Goal: Task Accomplishment & Management: Use online tool/utility

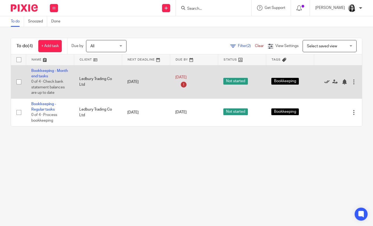
click at [328, 82] on icon at bounding box center [326, 81] width 5 height 5
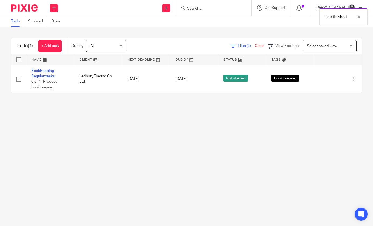
click at [242, 48] on span "Filter (2)" at bounding box center [246, 46] width 17 height 4
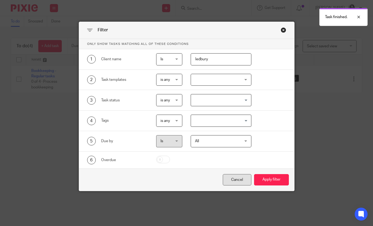
click at [231, 181] on div "Cancel" at bounding box center [237, 180] width 29 height 12
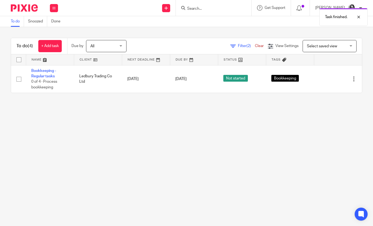
click at [260, 47] on link "Clear" at bounding box center [259, 46] width 9 height 4
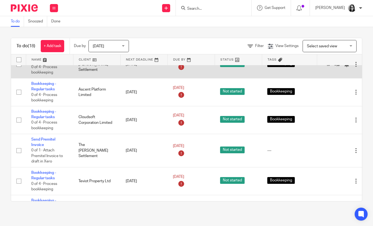
scroll to position [81, 0]
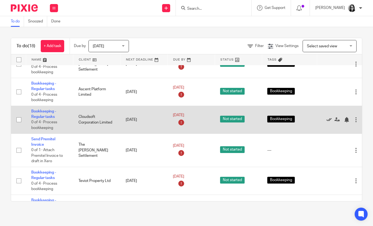
click at [330, 122] on icon at bounding box center [328, 119] width 5 height 5
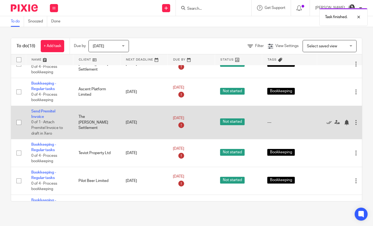
scroll to position [83, 0]
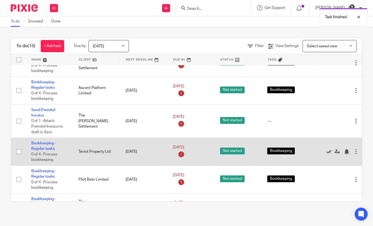
click at [327, 154] on icon at bounding box center [328, 151] width 5 height 5
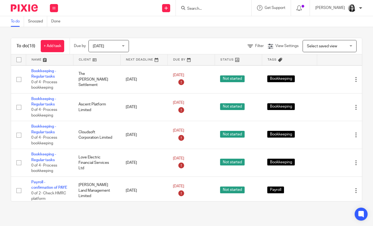
scroll to position [184, 0]
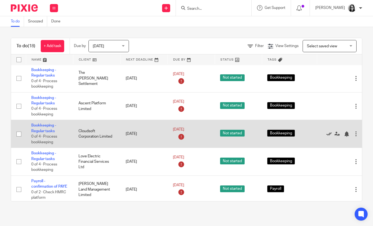
click at [329, 137] on icon at bounding box center [328, 133] width 5 height 5
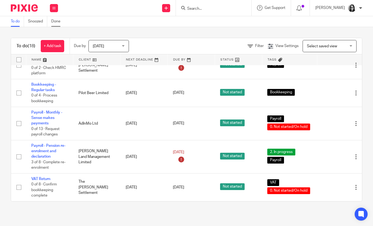
scroll to position [0, 0]
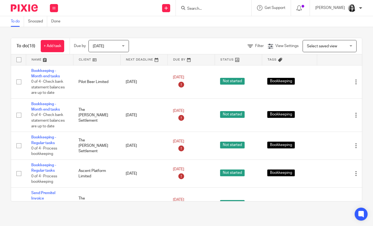
click at [118, 42] on span "[DATE]" at bounding box center [107, 45] width 29 height 11
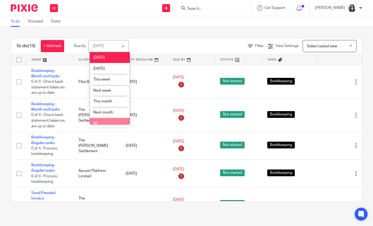
scroll to position [6, 0]
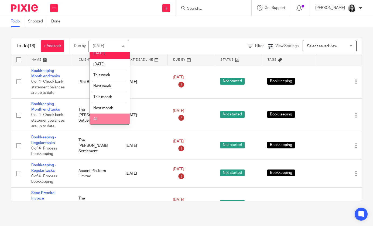
click at [118, 120] on li "All" at bounding box center [110, 118] width 40 height 11
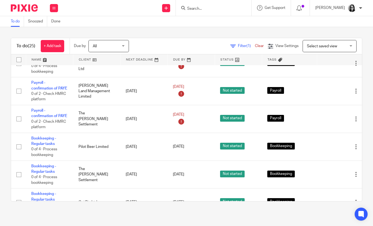
scroll to position [153, 0]
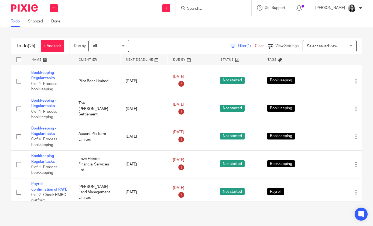
click at [236, 46] on link "Filter (1)" at bounding box center [242, 46] width 25 height 4
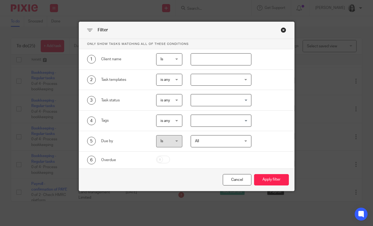
click at [224, 59] on input "text" at bounding box center [221, 59] width 61 height 12
type input "pilot"
click at [269, 182] on button "Apply filter" at bounding box center [271, 180] width 35 height 12
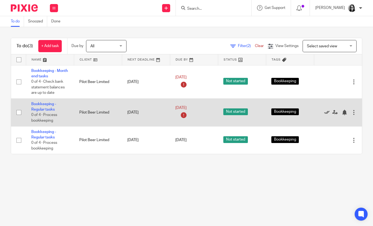
click at [326, 112] on icon at bounding box center [326, 112] width 5 height 5
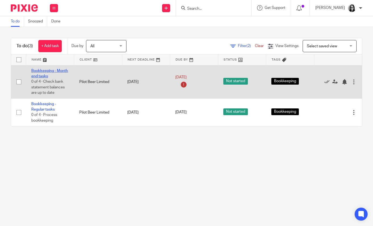
click at [40, 72] on link "Bookkeeping - Month end tasks" at bounding box center [49, 73] width 37 height 9
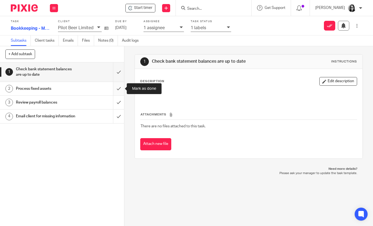
click at [121, 87] on input "submit" at bounding box center [62, 88] width 124 height 13
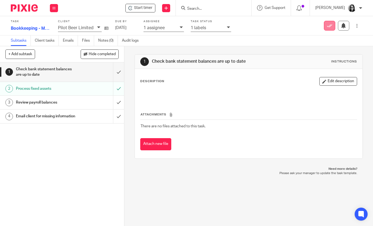
click at [329, 28] on icon at bounding box center [329, 25] width 5 height 5
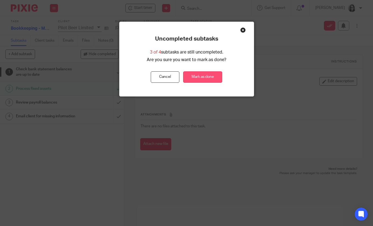
click at [205, 78] on button "Mark as done" at bounding box center [202, 77] width 39 height 12
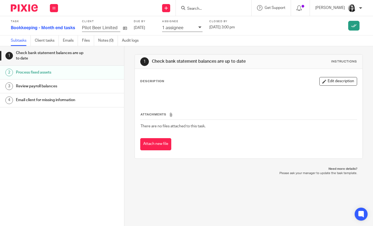
click at [18, 12] on div at bounding box center [22, 8] width 45 height 16
click at [22, 9] on img at bounding box center [24, 7] width 27 height 7
